Goal: Task Accomplishment & Management: Complete application form

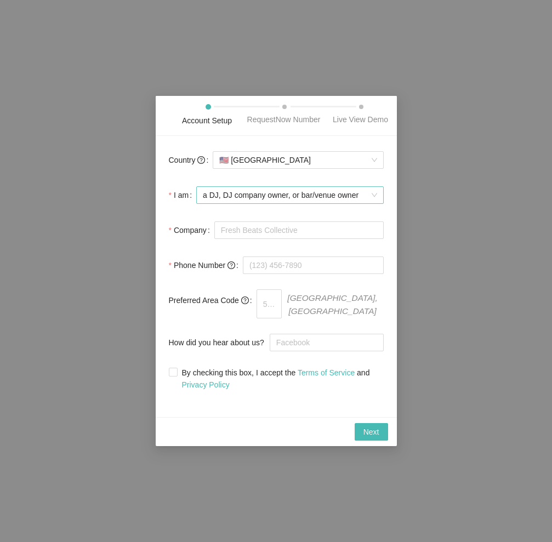
click at [234, 202] on span "a DJ, DJ company owner, or bar/venue owner" at bounding box center [290, 195] width 174 height 16
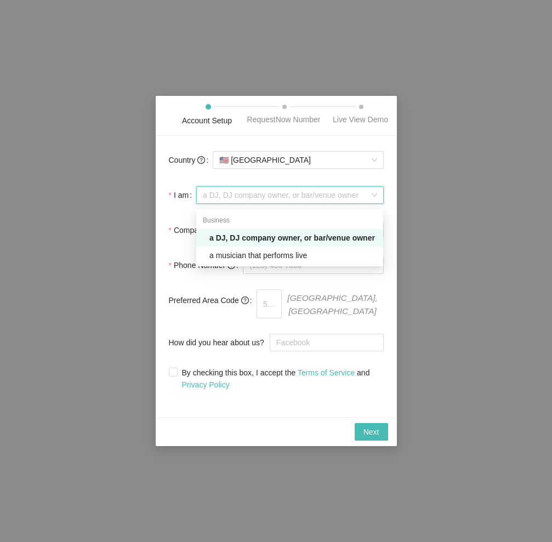
click at [237, 239] on div "a DJ, DJ company owner, or bar/venue owner" at bounding box center [292, 238] width 167 height 12
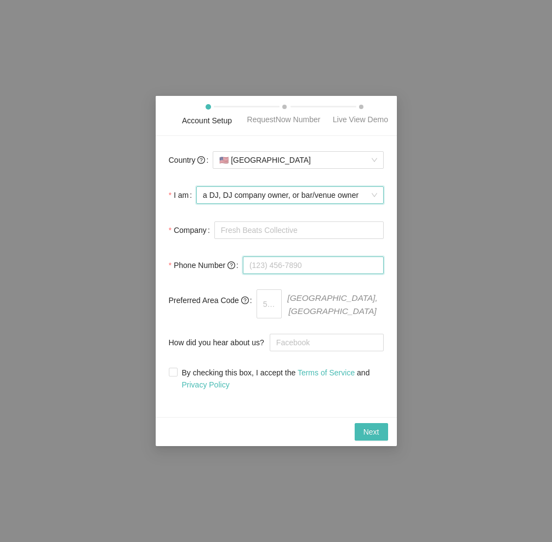
click at [256, 271] on input "tel" at bounding box center [313, 265] width 141 height 18
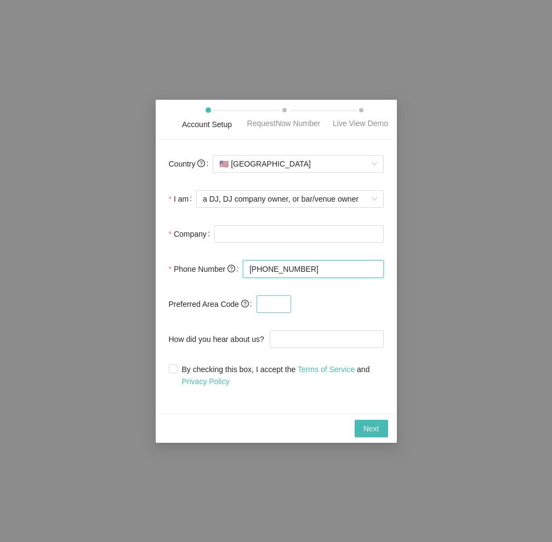
type input "[PHONE_NUMBER]"
click at [276, 303] on input "text" at bounding box center [273, 304] width 35 height 18
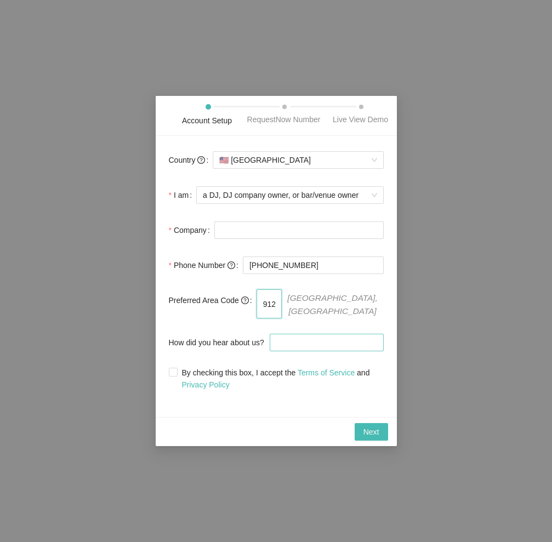
type input "912"
click at [305, 342] on input "How did you hear about us?" at bounding box center [327, 343] width 114 height 18
type input "youtube"
click at [170, 368] on input "By checking this box, I accept the Terms of Service and Privacy Policy" at bounding box center [173, 372] width 8 height 8
checkbox input "true"
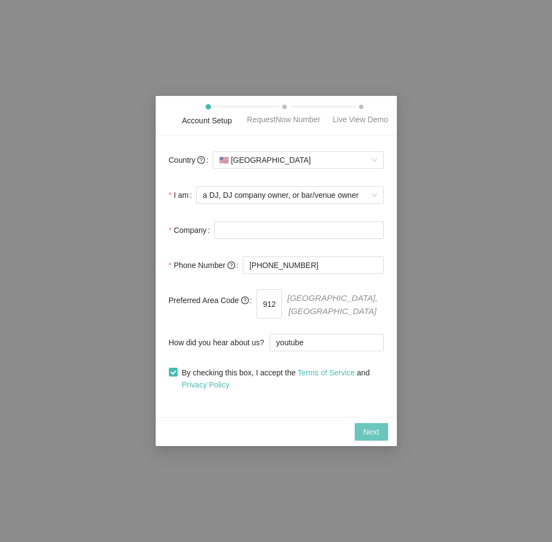
click at [385, 429] on button "Next" at bounding box center [370, 432] width 33 height 18
click at [243, 235] on input "Company" at bounding box center [298, 230] width 169 height 18
type input "DJSTICK"
click at [375, 426] on span "Next" at bounding box center [371, 432] width 16 height 12
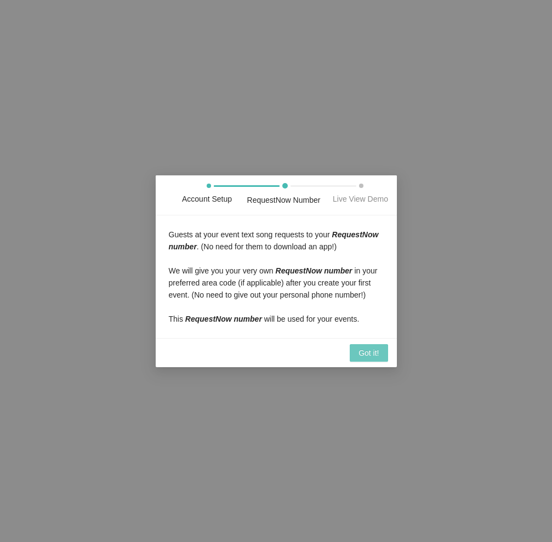
click at [363, 353] on span "Got it!" at bounding box center [368, 353] width 20 height 12
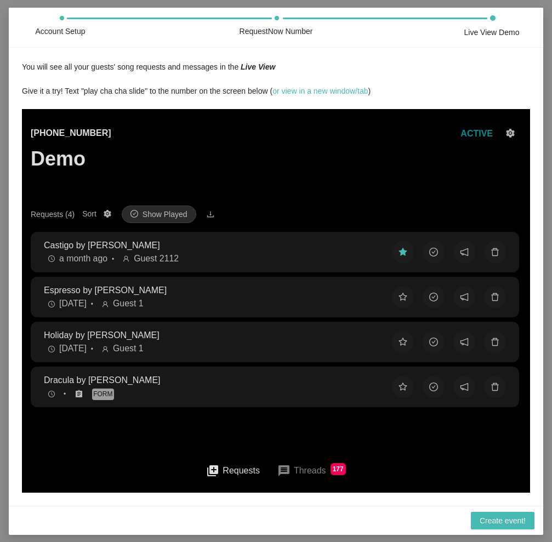
click at [230, 469] on button "queue Requests" at bounding box center [232, 469] width 71 height 25
click at [295, 469] on button "message Threads 177" at bounding box center [311, 470] width 86 height 26
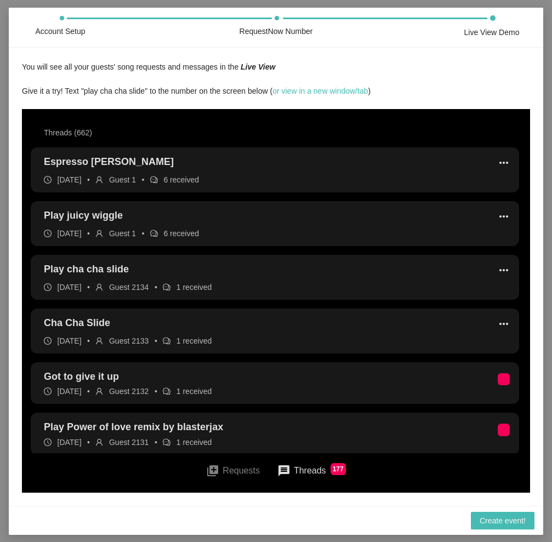
click at [238, 472] on button "queue Requests" at bounding box center [232, 469] width 71 height 25
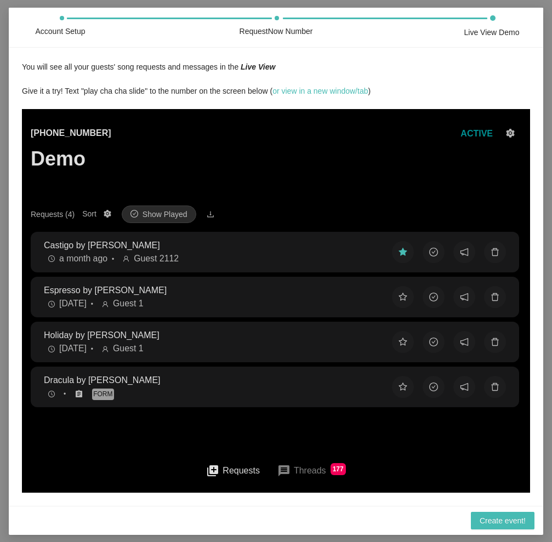
click at [302, 469] on button "message Threads 177" at bounding box center [311, 470] width 86 height 26
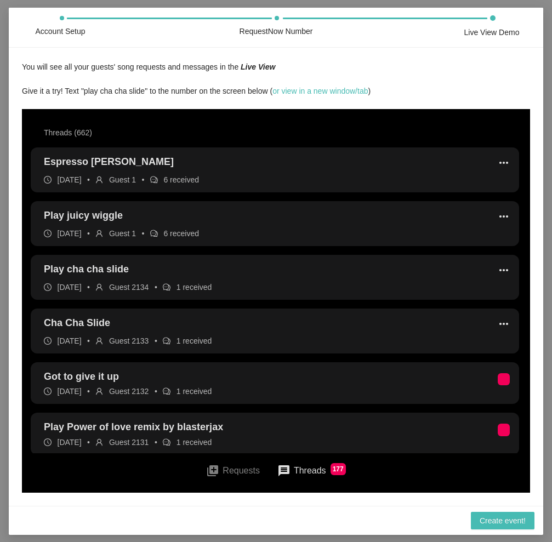
click at [497, 322] on span "more_horiz" at bounding box center [503, 323] width 13 height 13
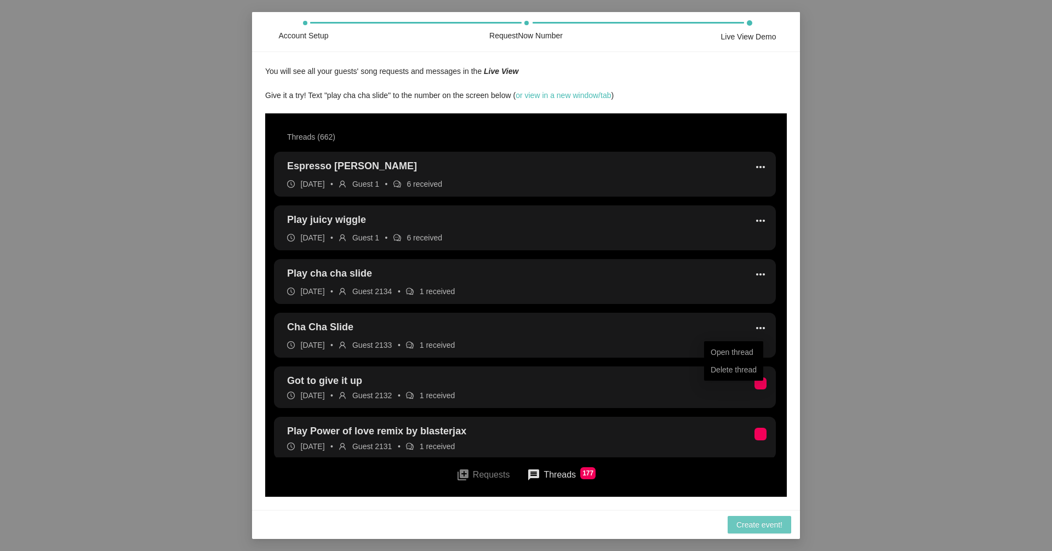
click at [551, 522] on span "Create event!" at bounding box center [759, 525] width 46 height 12
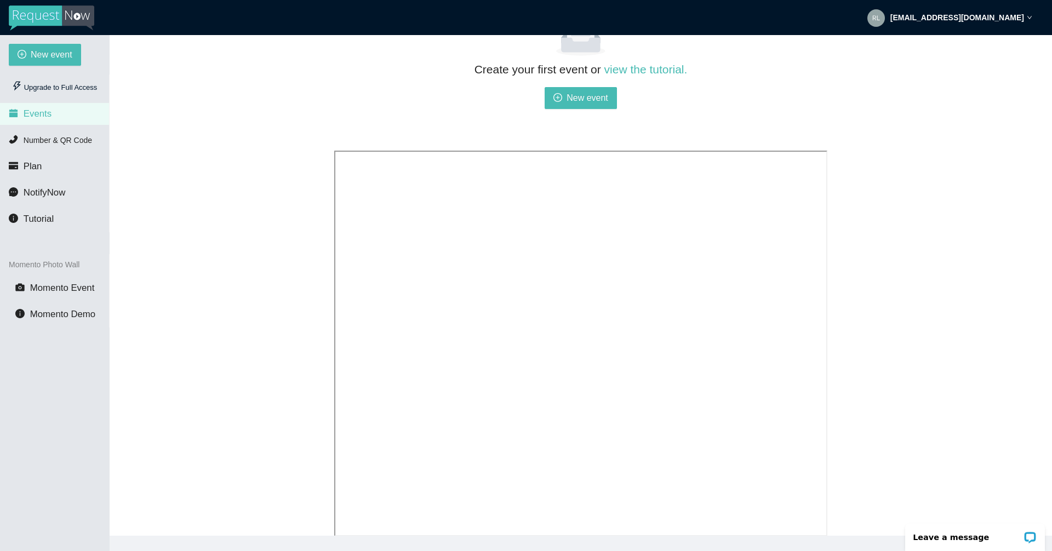
scroll to position [149, 0]
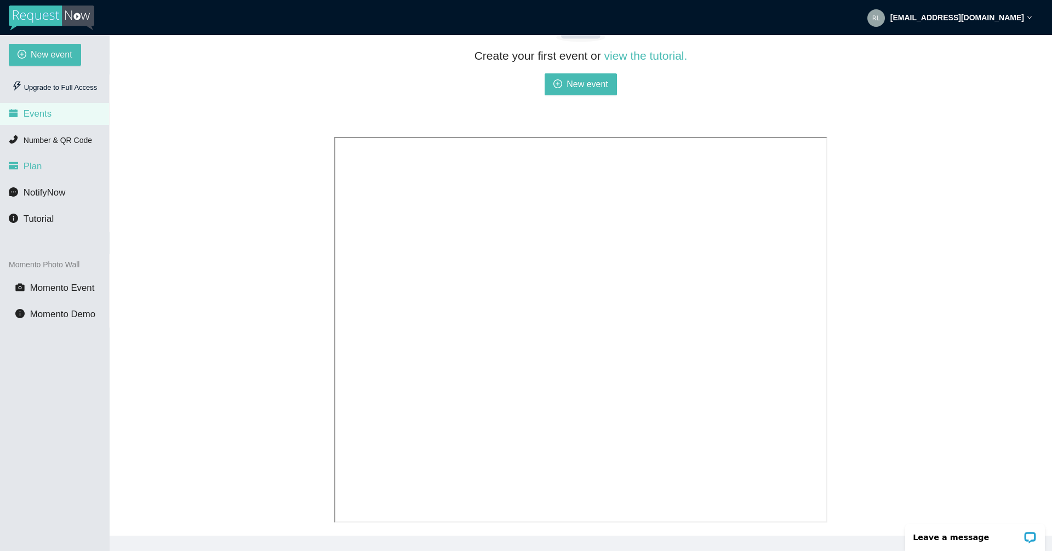
click at [28, 167] on span "Plan" at bounding box center [33, 166] width 19 height 10
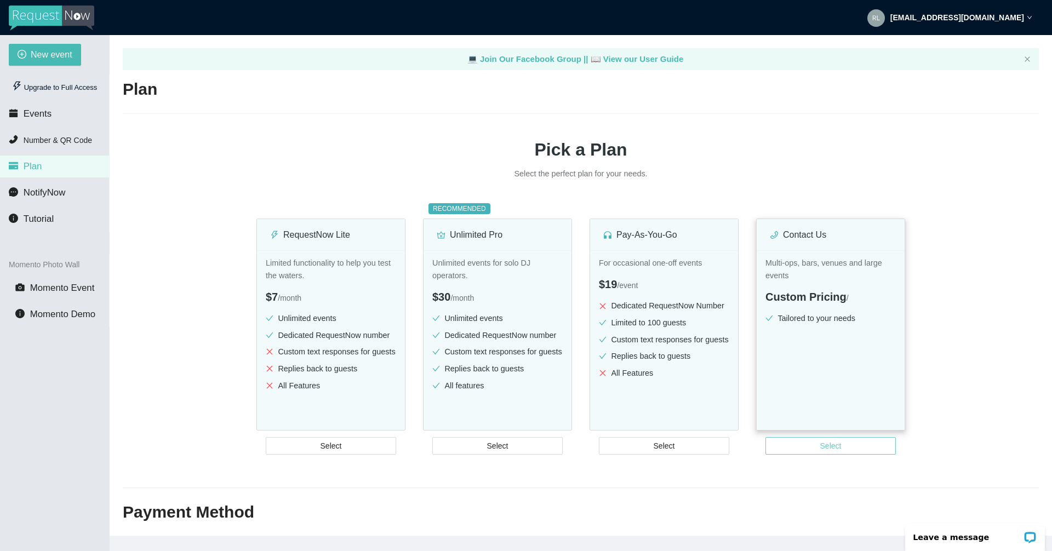
click at [551, 441] on button "Select" at bounding box center [830, 446] width 130 height 18
click at [551, 16] on icon "down" at bounding box center [1029, 17] width 5 height 5
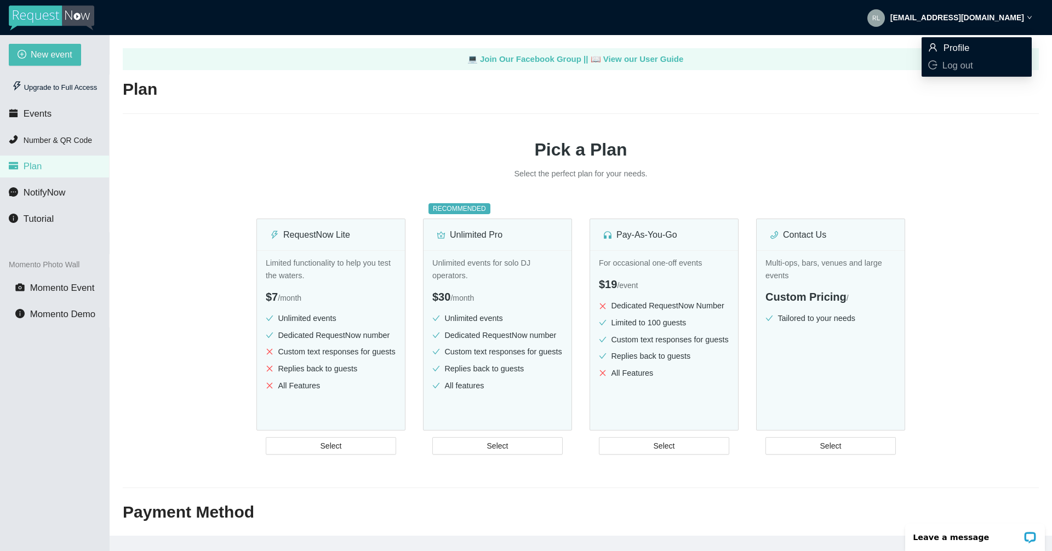
click at [551, 47] on span "Profile" at bounding box center [956, 48] width 26 height 10
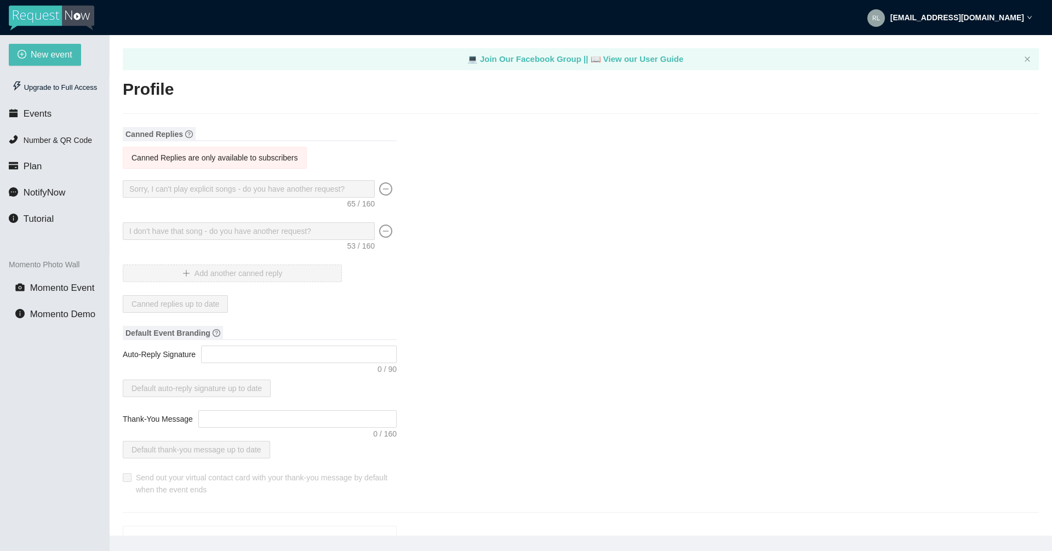
type input "DJSTICK"
type input "DJ"
type input "[PHONE_NUMBER]"
type input "[EMAIL_ADDRESS][DOMAIN_NAME]"
click at [40, 197] on span "NotifyNow" at bounding box center [45, 192] width 42 height 10
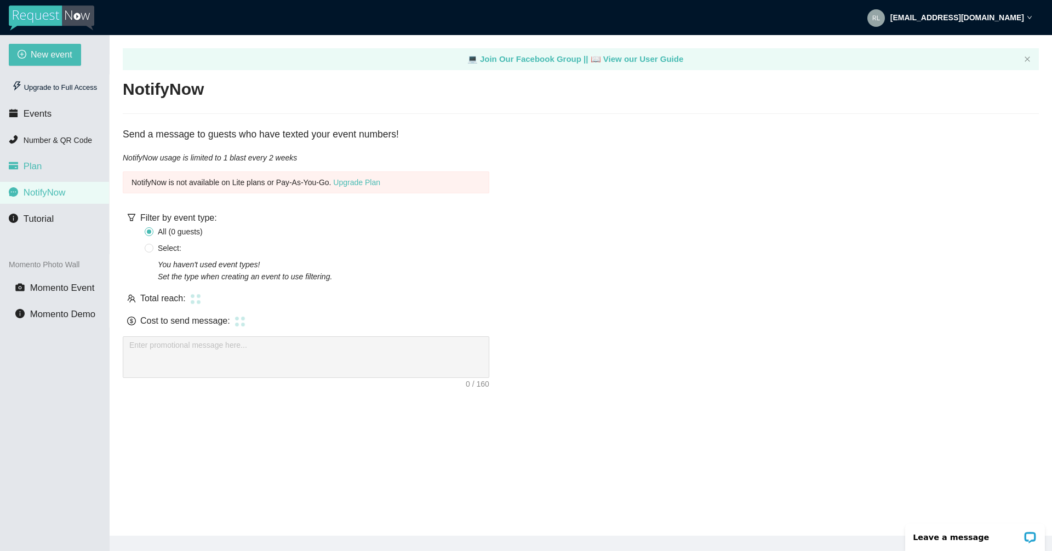
click at [40, 167] on span "Plan" at bounding box center [33, 166] width 19 height 10
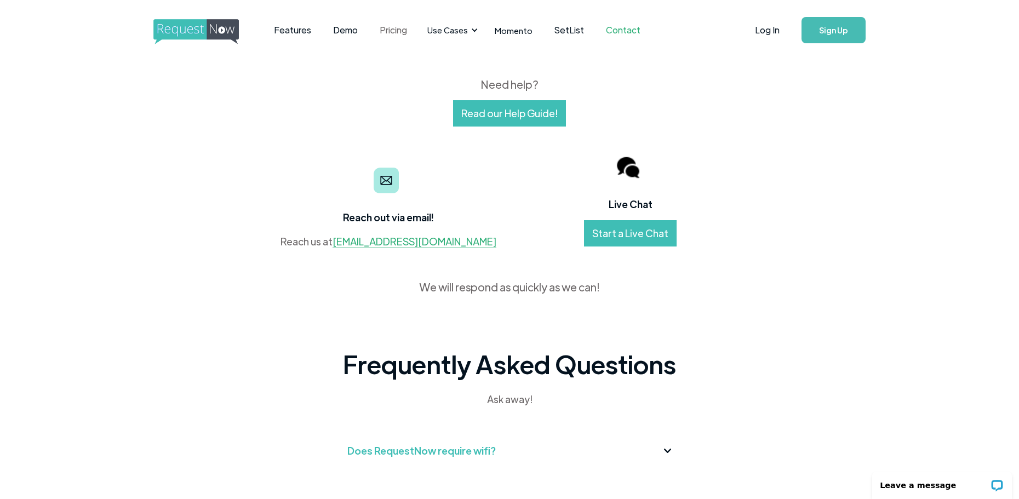
click at [393, 30] on link "Pricing" at bounding box center [393, 30] width 49 height 34
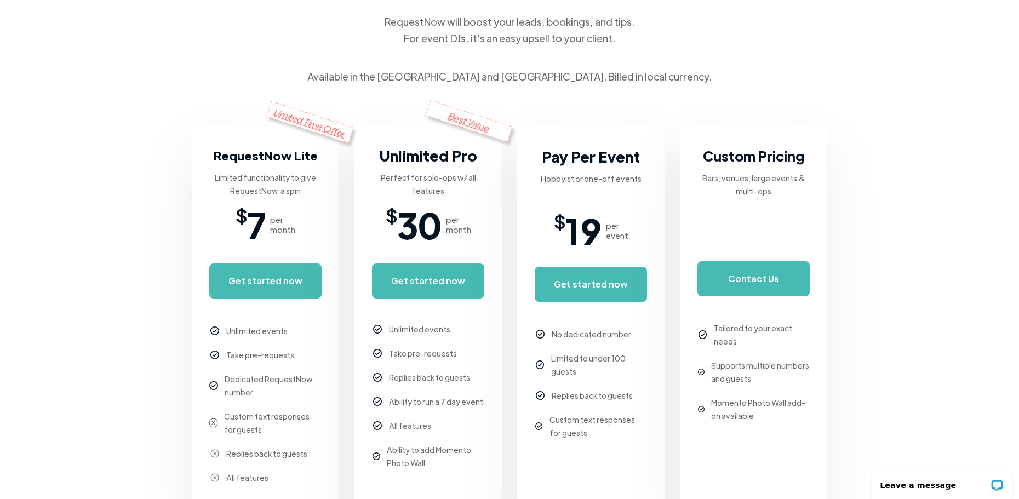
scroll to position [164, 0]
